Goal: Use online tool/utility: Utilize a website feature to perform a specific function

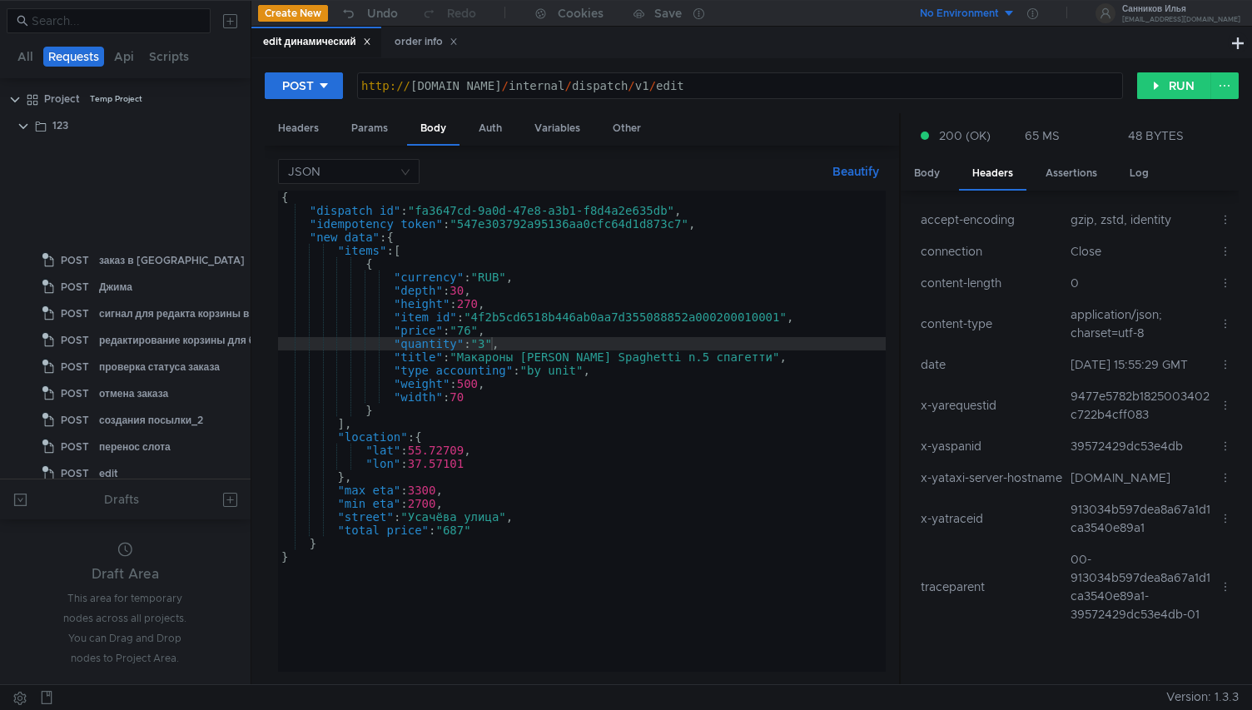
scroll to position [0, 15]
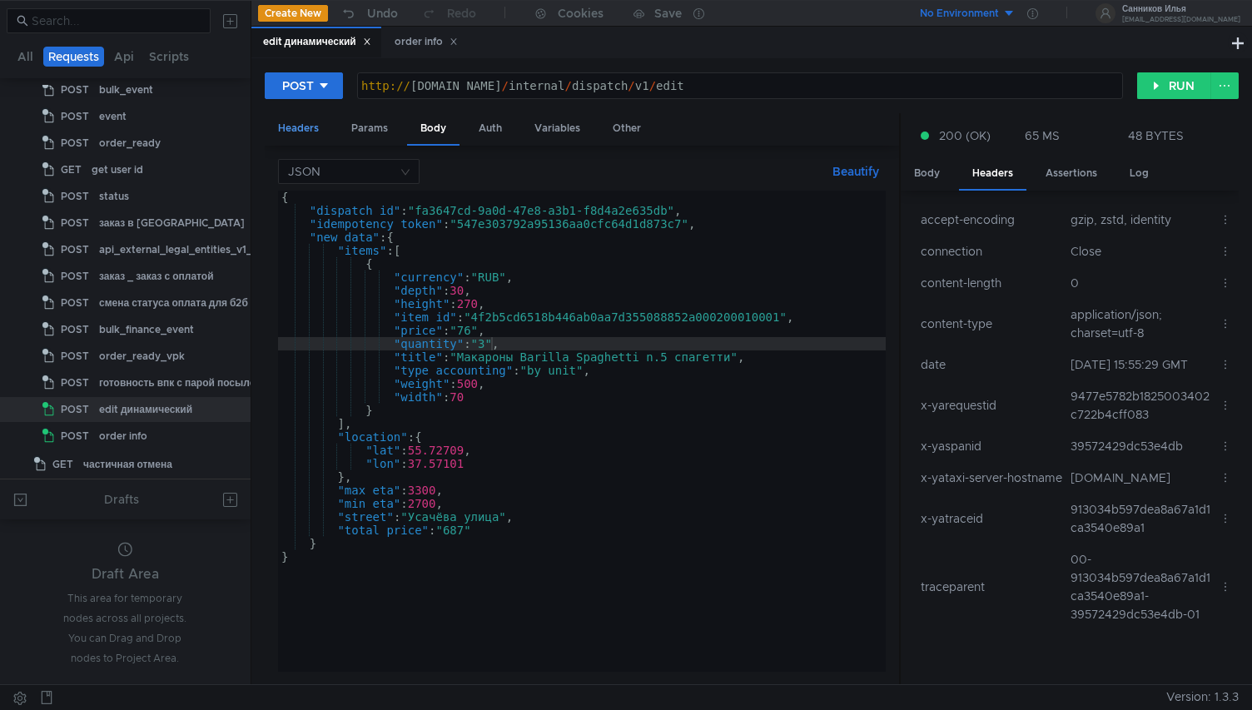
click at [325, 134] on div "Headers" at bounding box center [298, 128] width 67 height 31
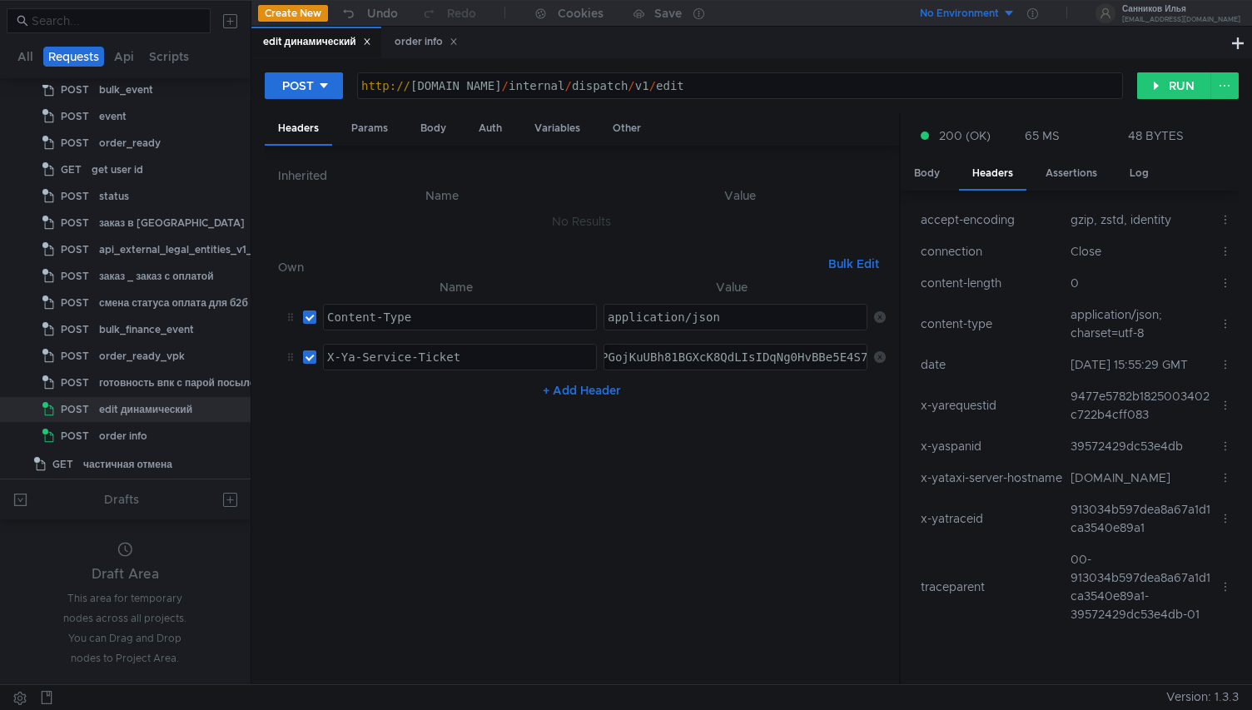
paste textarea "3:serv:COOAAhC3uuvGBiIRCMTzehCq33sg7cGxkaXU_gE:IxqlgurpIFniUkXFEe1y4HuVBZbB_iSb…"
type textarea "3:serv:COOAAhC3uuvGBiIRCMTzehCq33sg7cGxkaXU_gE:IxqlgurpIFniUkXFEe1y4HuVBZbB_iSb…"
click at [431, 132] on div "Body" at bounding box center [433, 128] width 52 height 31
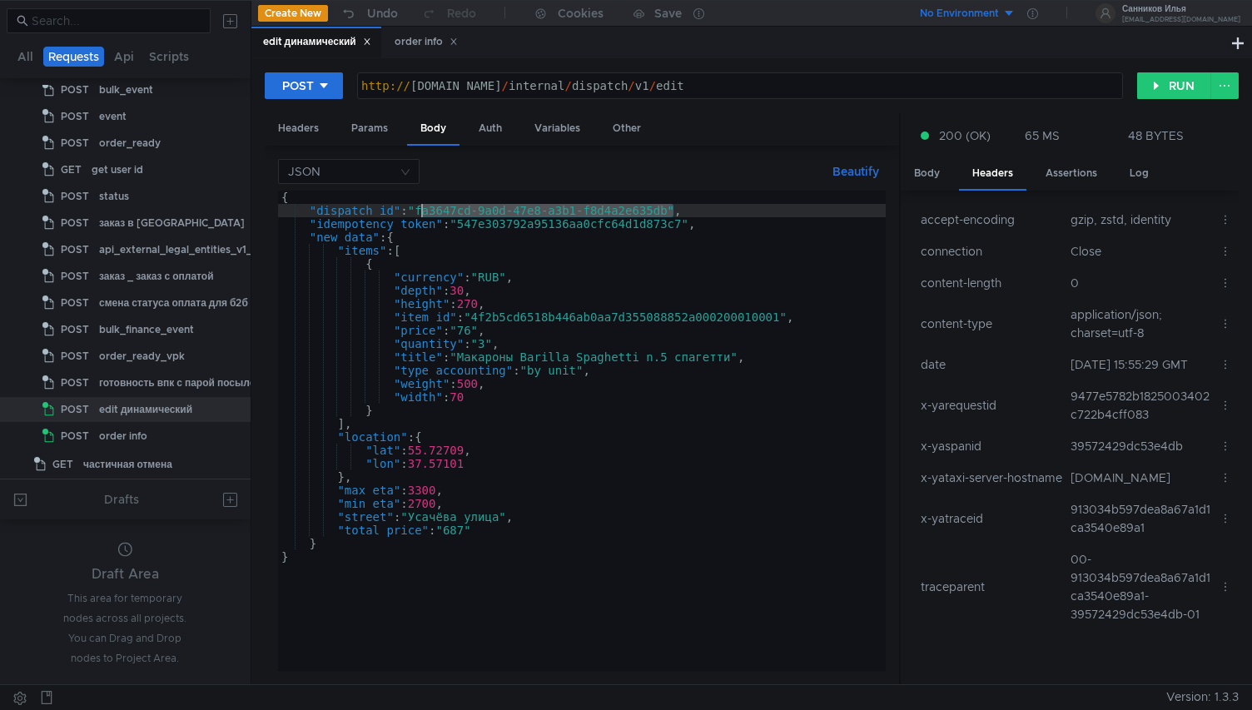
drag, startPoint x: 673, startPoint y: 212, endPoint x: 423, endPoint y: 210, distance: 249.8
click at [423, 210] on div "{ "dispatch_id" : "fa3647cd-9a0d-47e8-a3b1-f8d4a2e635db" , "idempotency_token" …" at bounding box center [582, 445] width 608 height 508
paste textarea "0c51f12e-d629-4eb2-8f6d-11d5e7f6af51"
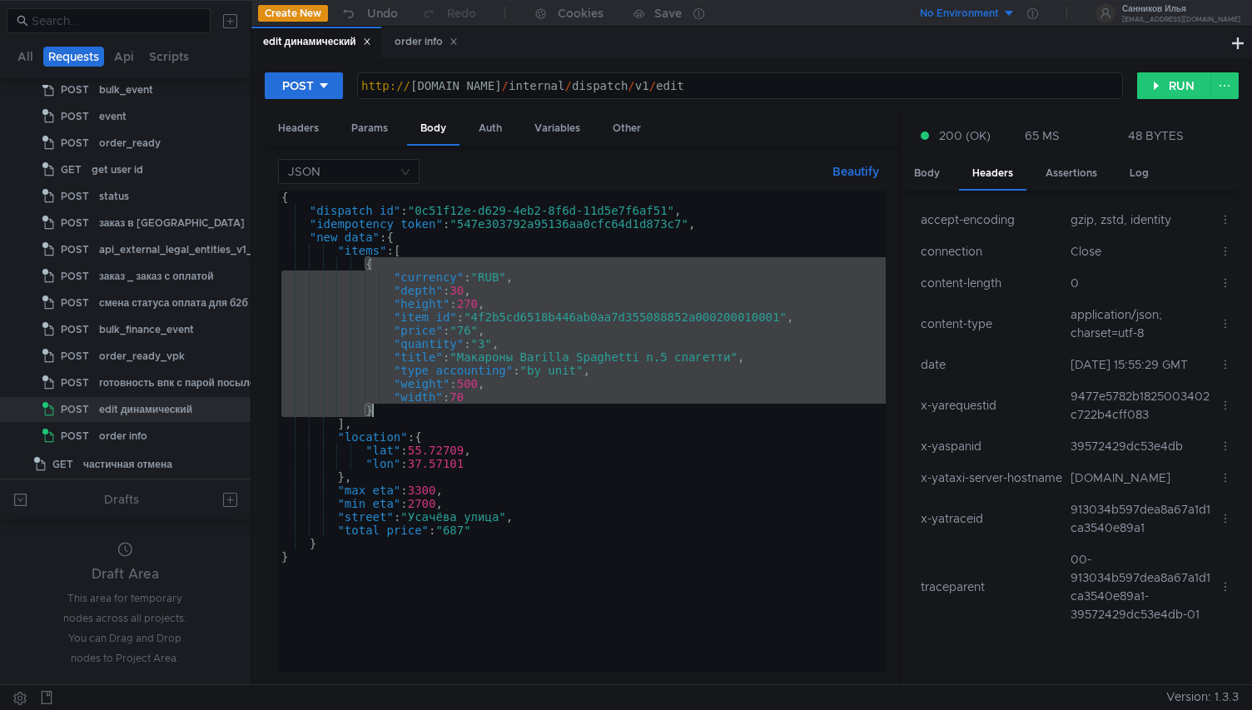
drag, startPoint x: 366, startPoint y: 264, endPoint x: 372, endPoint y: 409, distance: 145.0
click at [372, 409] on div "{ "dispatch_id" : "0c51f12e-d629-4eb2-8f6d-11d5e7f6af51" , "idempotency_token" …" at bounding box center [582, 445] width 608 height 508
paste textarea
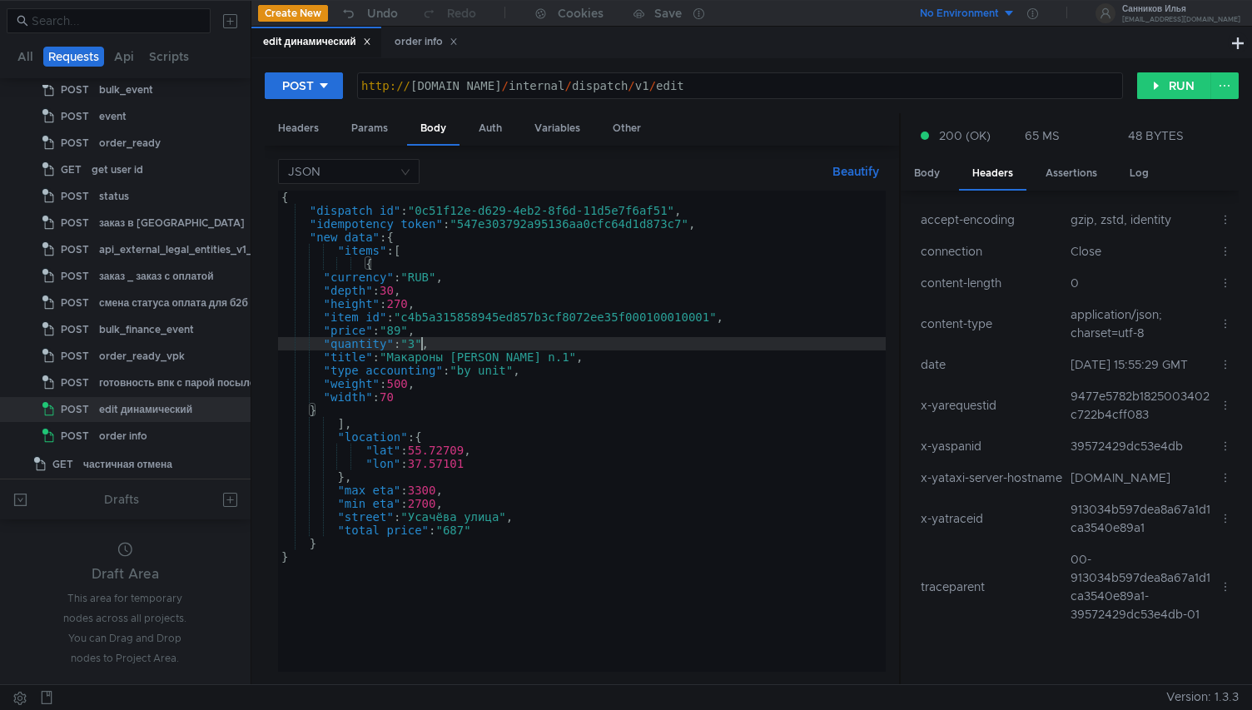
click at [420, 345] on div "{ "dispatch_id" : "0c51f12e-d629-4eb2-8f6d-11d5e7f6af51" , "idempotency_token" …" at bounding box center [582, 445] width 608 height 508
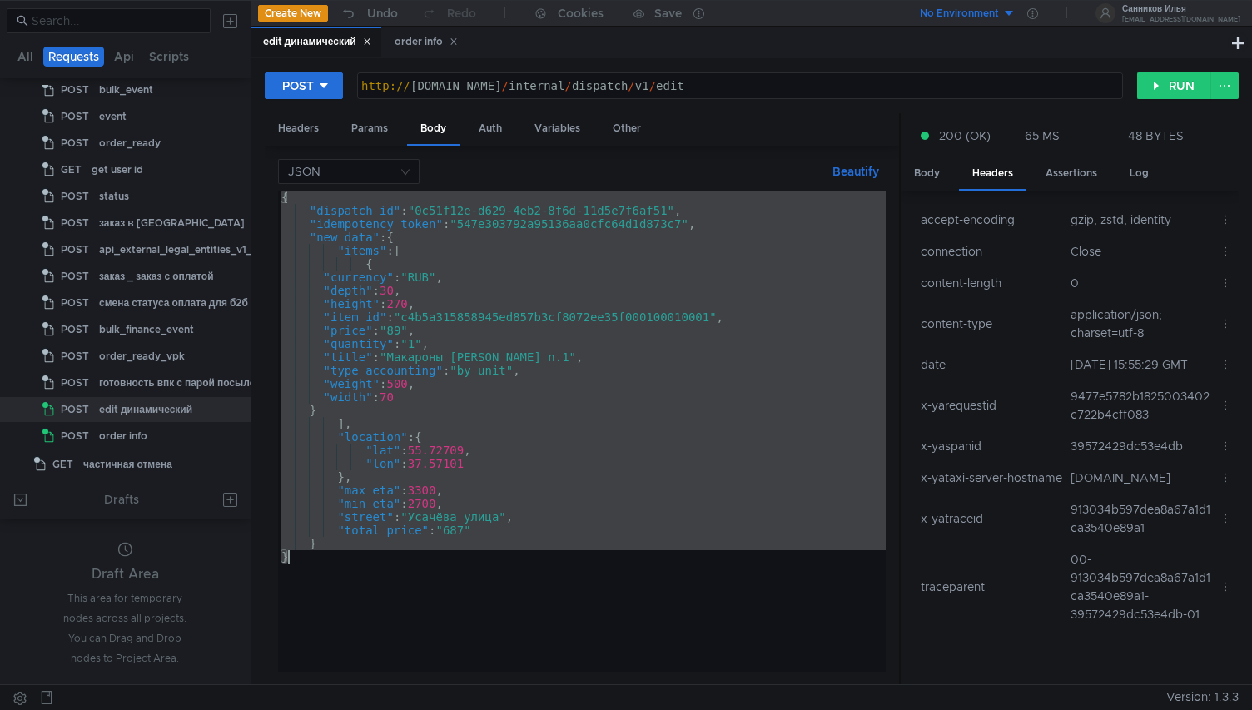
type textarea "} }"
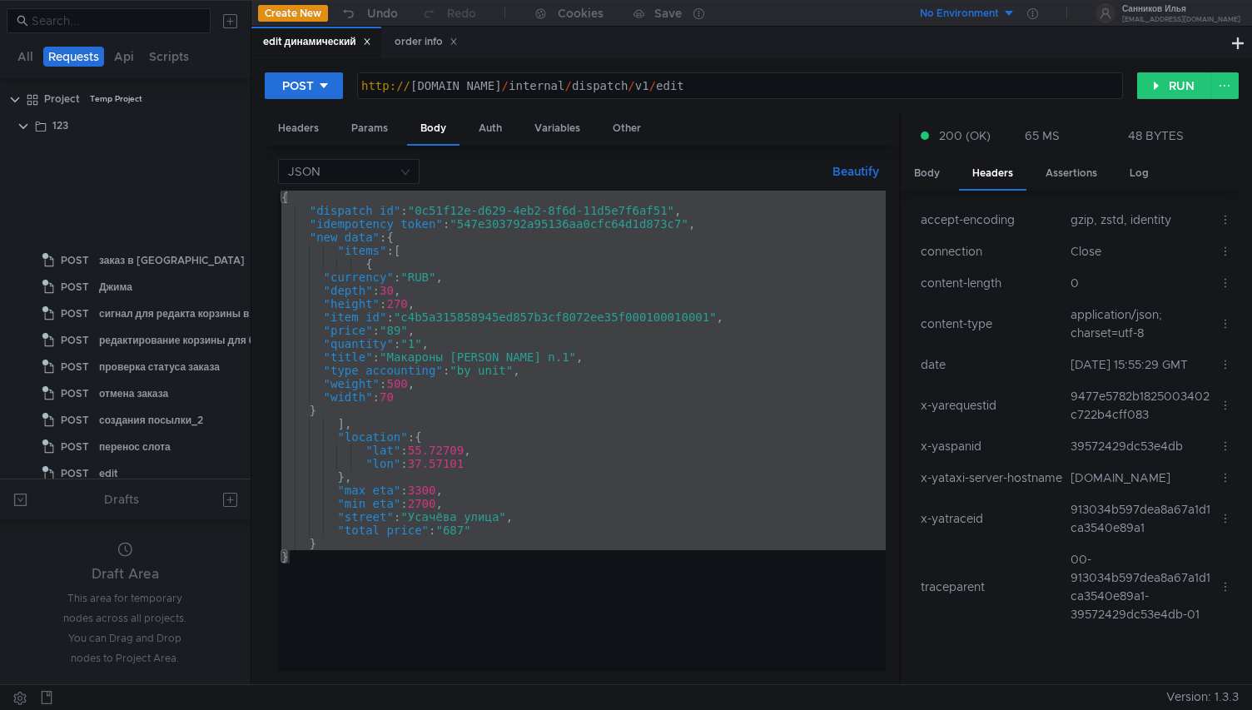
scroll to position [0, 2]
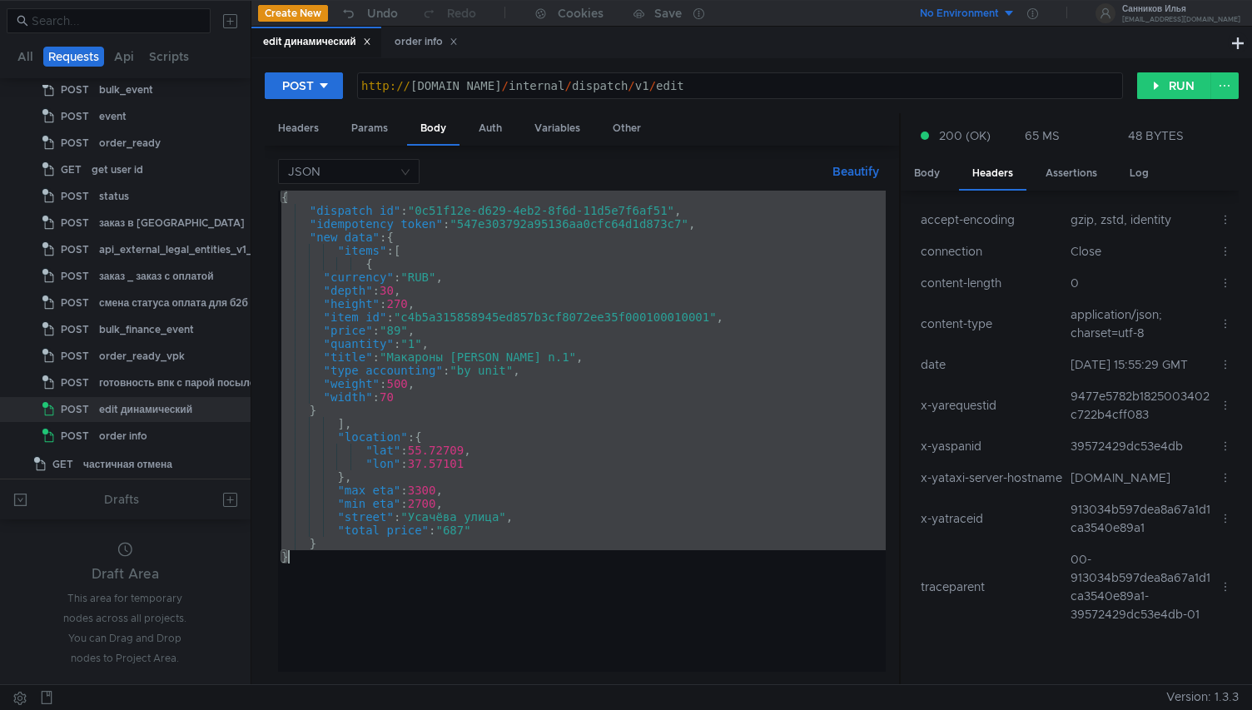
click at [698, 432] on div "{ "dispatch_id" : "0c51f12e-d629-4eb2-8f6d-11d5e7f6af51" , "idempotency_token" …" at bounding box center [582, 445] width 608 height 508
paste textarea
type textarea "}"
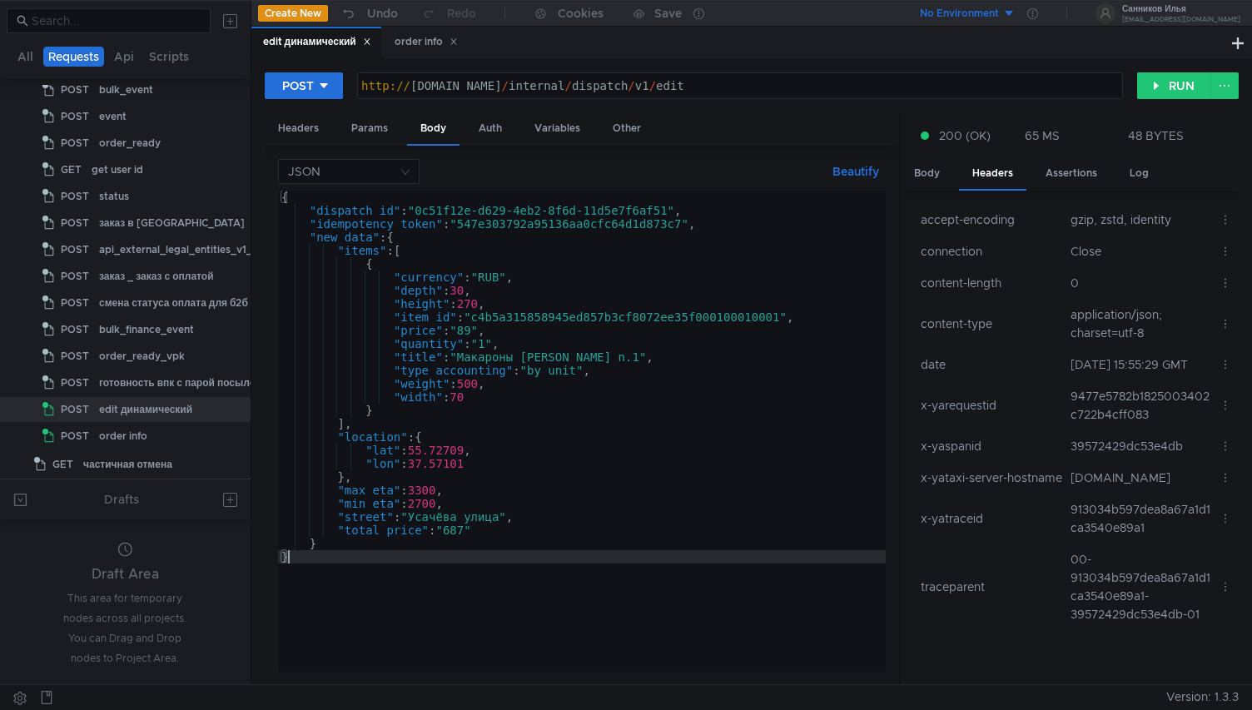
scroll to position [0, 0]
click at [1166, 91] on button "RUN" at bounding box center [1174, 85] width 74 height 27
click at [306, 132] on div "Headers" at bounding box center [298, 128] width 67 height 31
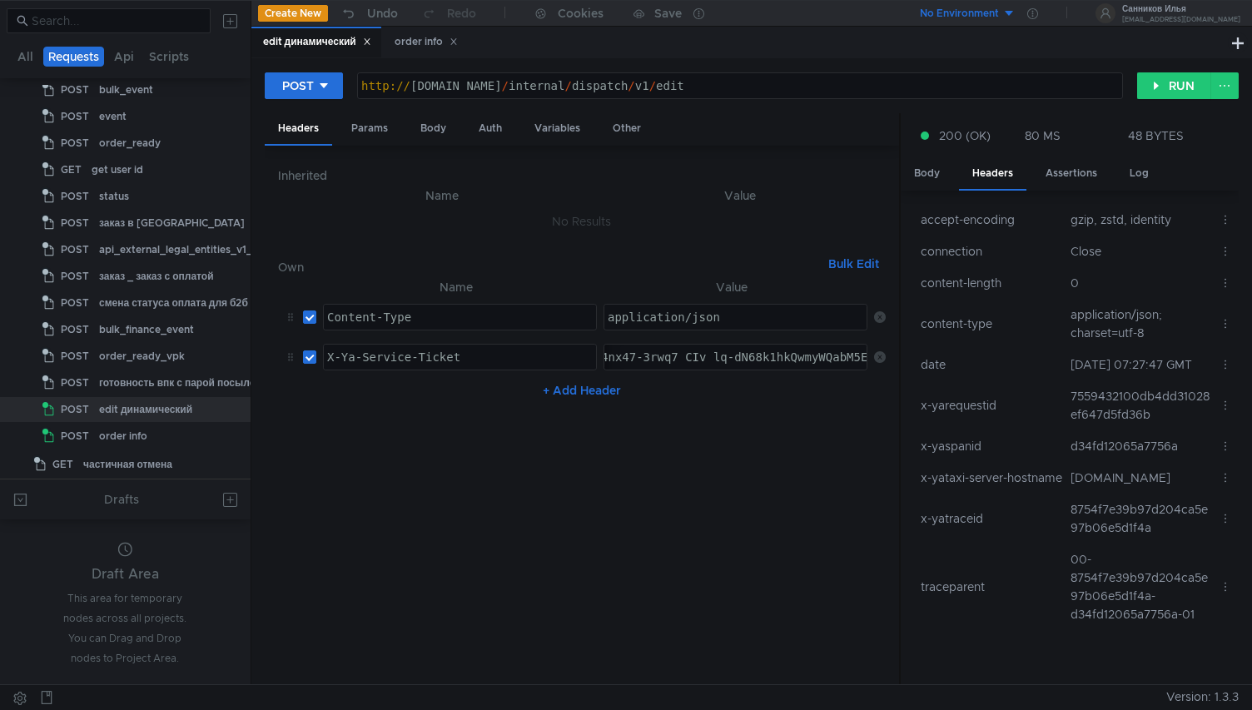
click at [410, 37] on div "order info" at bounding box center [426, 41] width 63 height 17
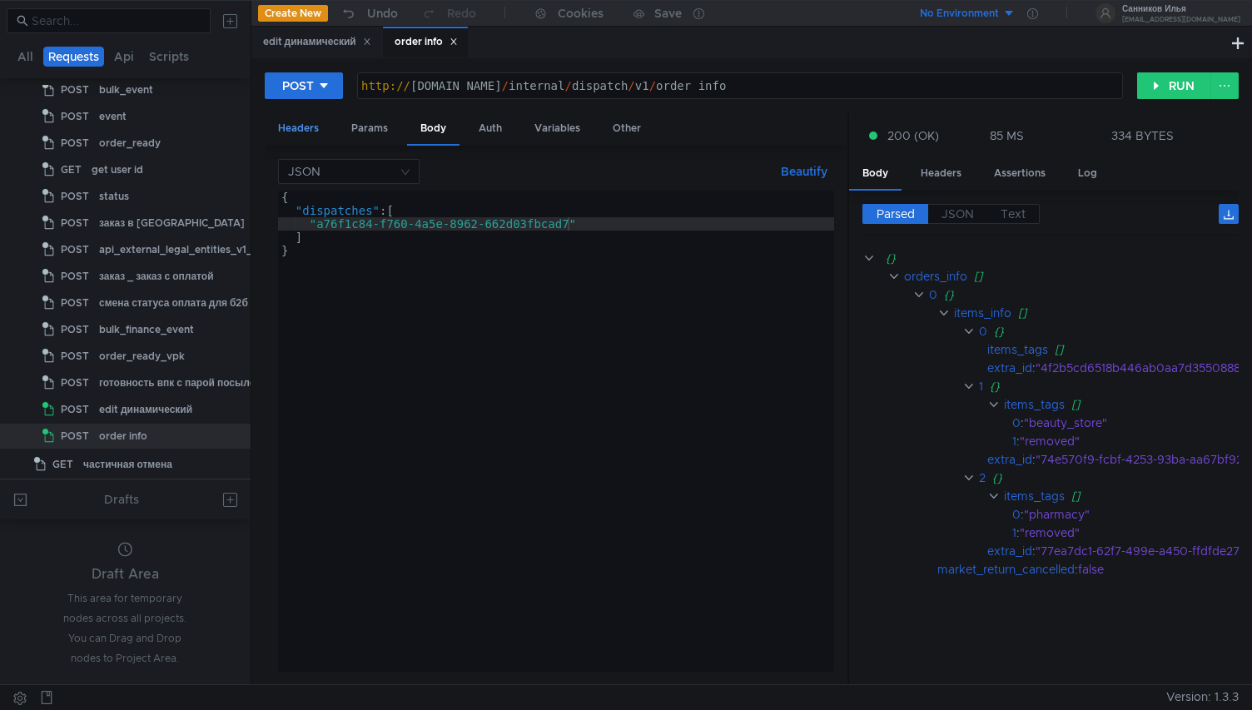
click at [291, 137] on div "Headers" at bounding box center [298, 128] width 67 height 31
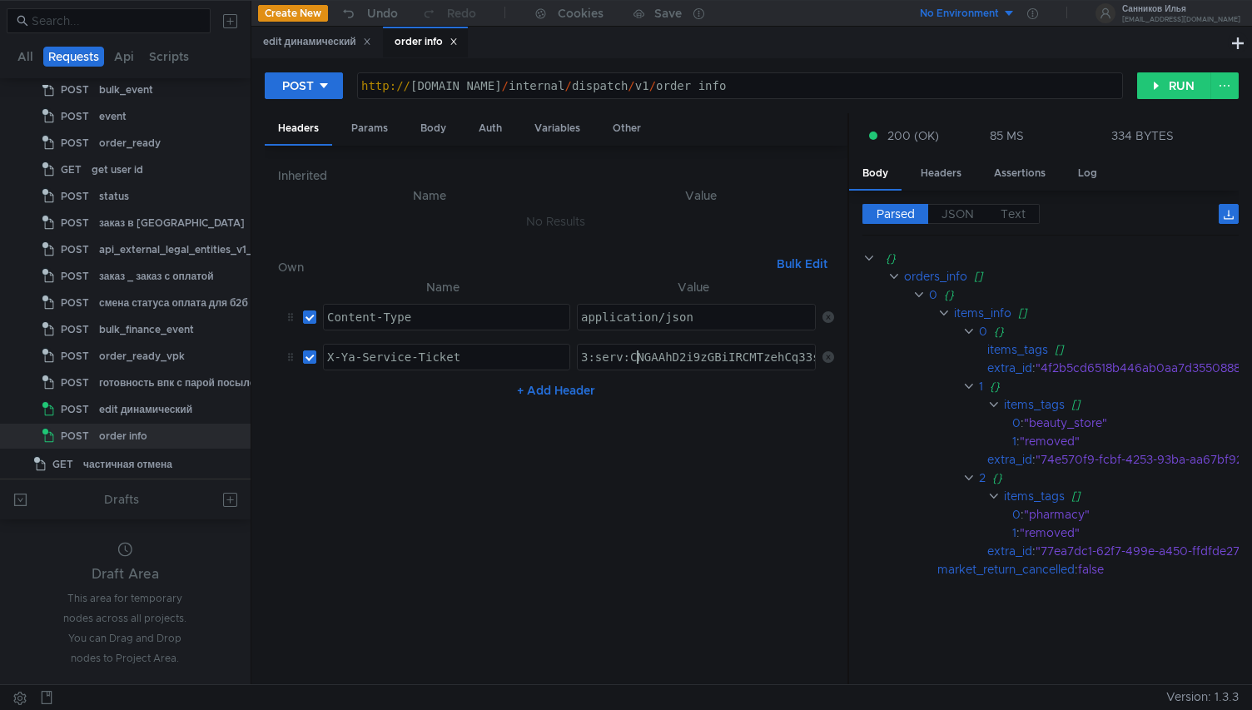
paste textarea "OOAAhC3uuvGBiIRCMTzehCq33sg7cGxkaXU_gE:IxqlgurpIFniUkXFEe1y4HuVBZbB_iSbOA0VNP39…"
type textarea "3:serv:COOAAhC3uuvGBiIRCMTzehCq33sg7cGxkaXU_gE:IxqlgurpIFniUkXFEe1y4HuVBZbB_iSb…"
click at [316, 42] on div "edit динамический" at bounding box center [317, 41] width 108 height 17
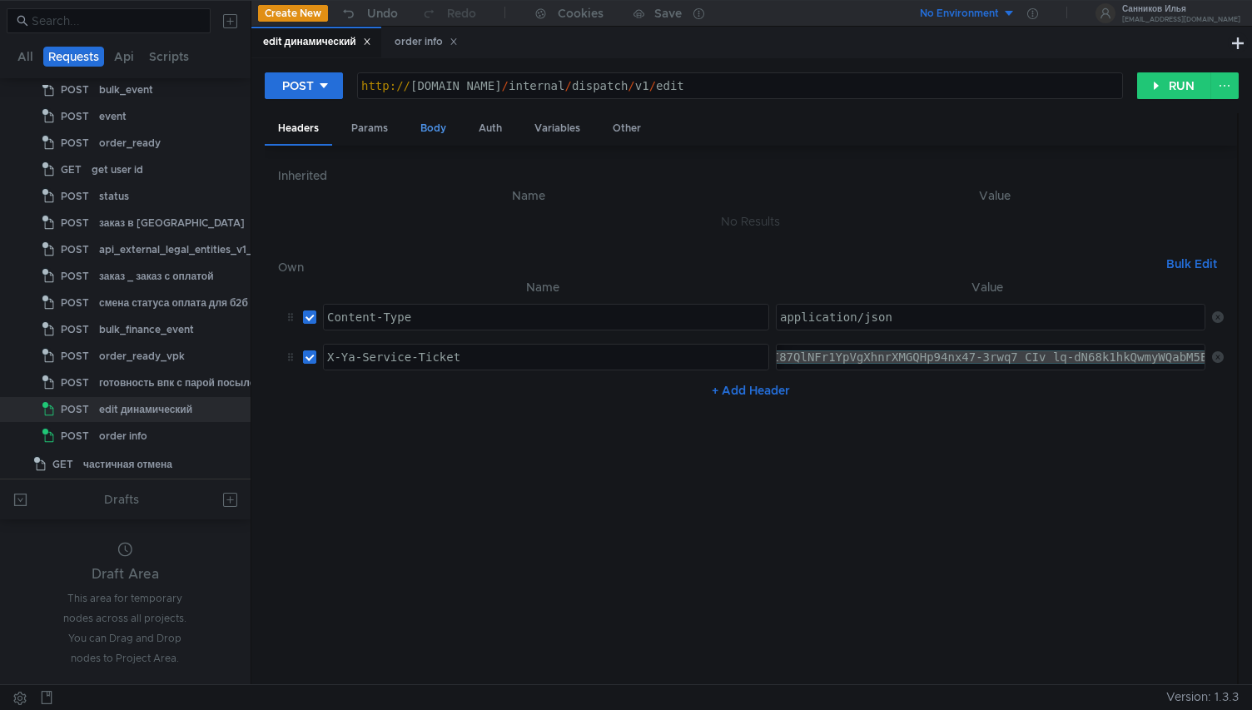
click at [416, 122] on div "Body" at bounding box center [433, 128] width 52 height 31
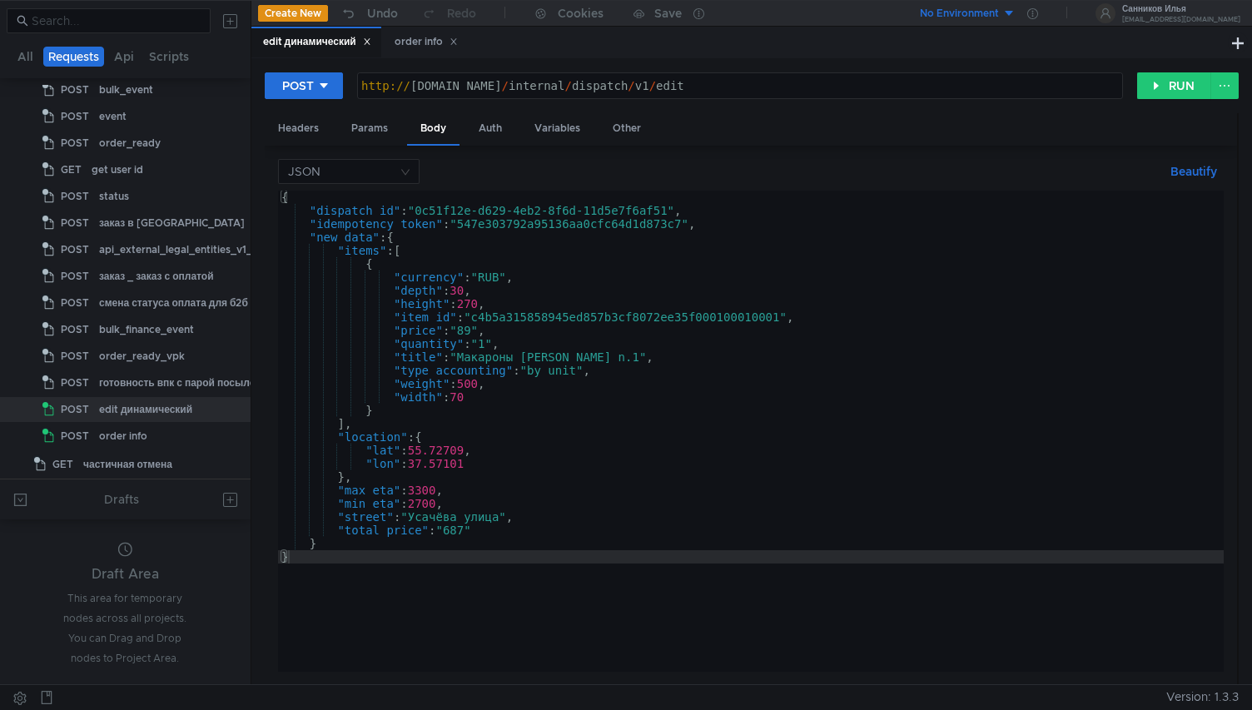
type textarea ""dispatch_id": "0c51f12e-d629-4eb2-8f6d-11d5e7f6af51","
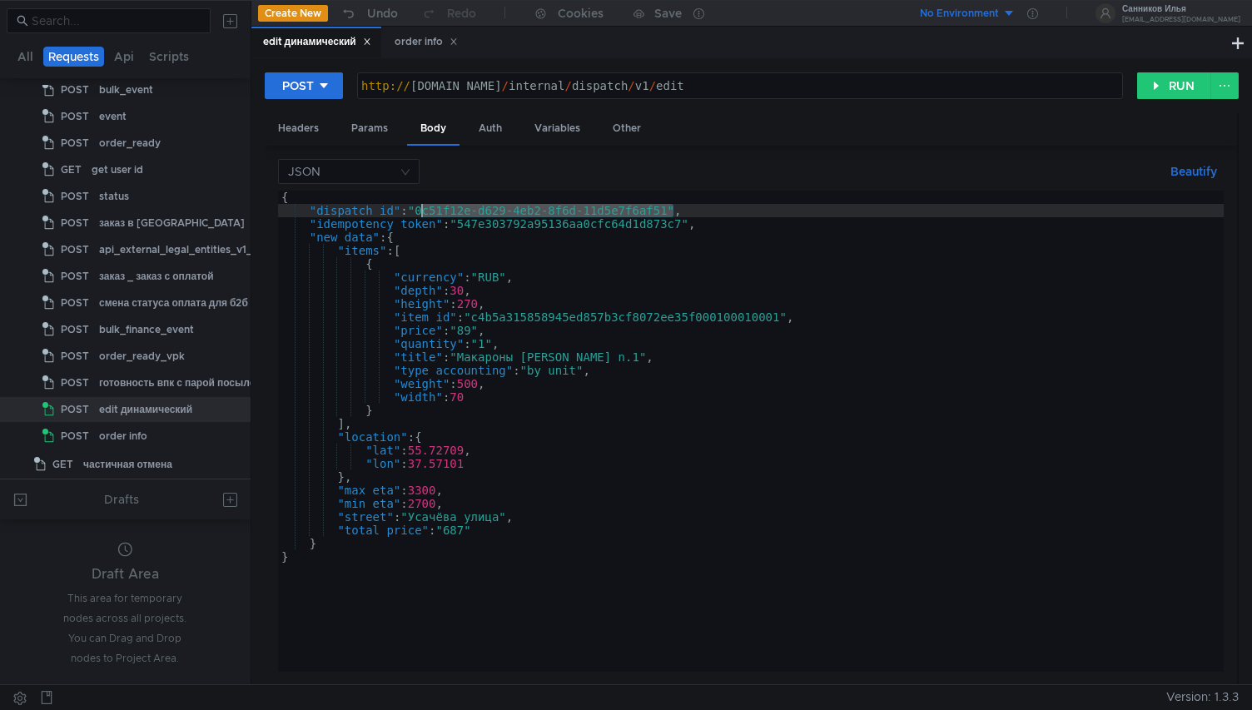
drag, startPoint x: 671, startPoint y: 213, endPoint x: 424, endPoint y: 206, distance: 247.3
click at [424, 206] on div "{ "dispatch_id" : "0c51f12e-d629-4eb2-8f6d-11d5e7f6af51" , "idempotency_token" …" at bounding box center [751, 445] width 946 height 508
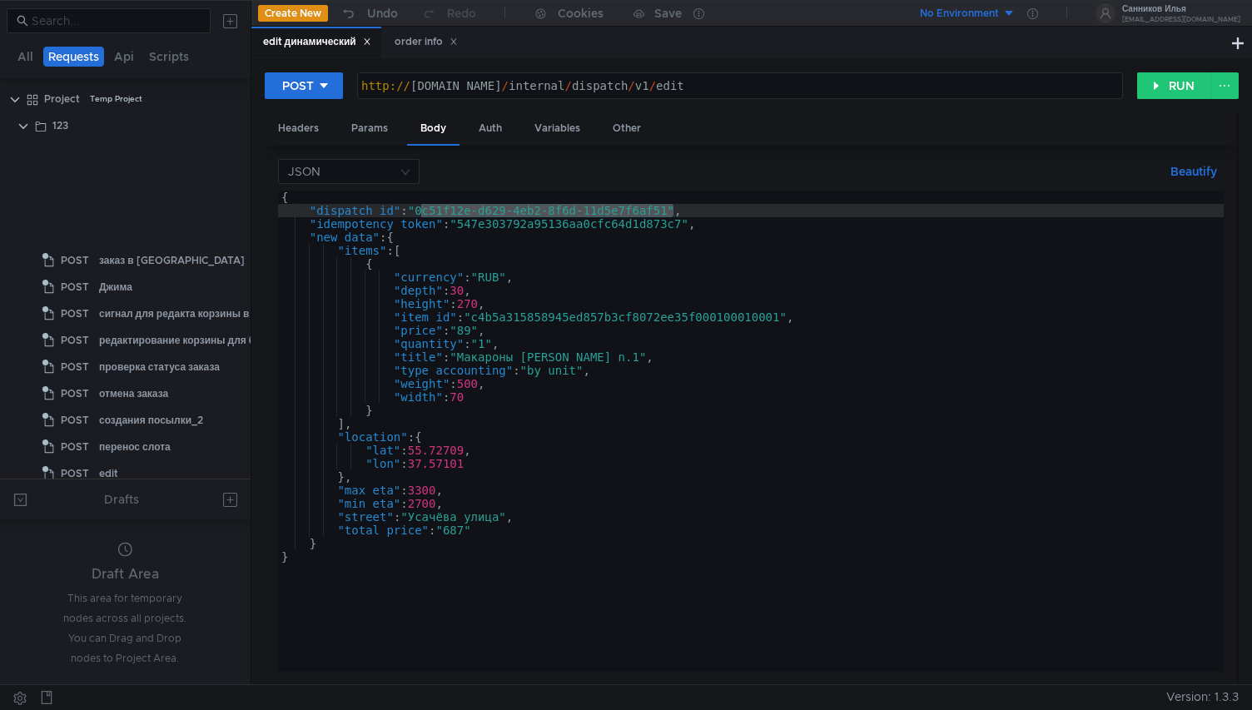
scroll to position [570, 0]
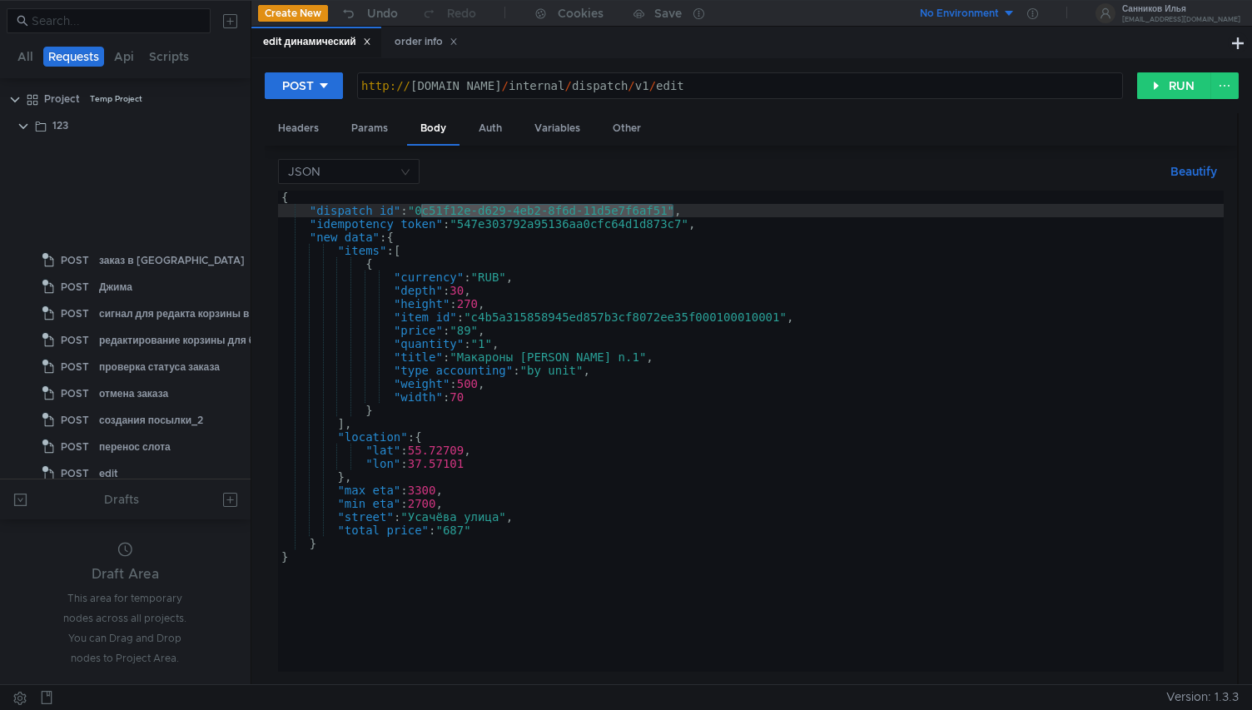
scroll to position [570, 0]
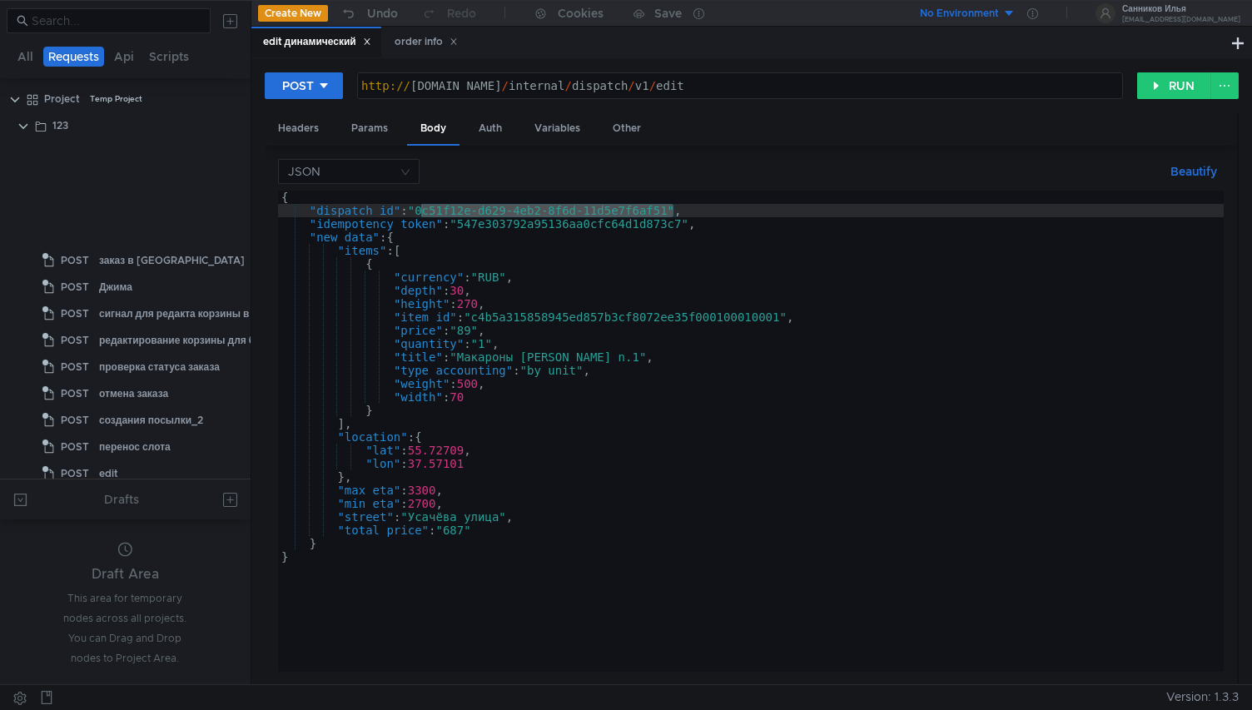
scroll to position [570, 0]
